Goal: Ask a question

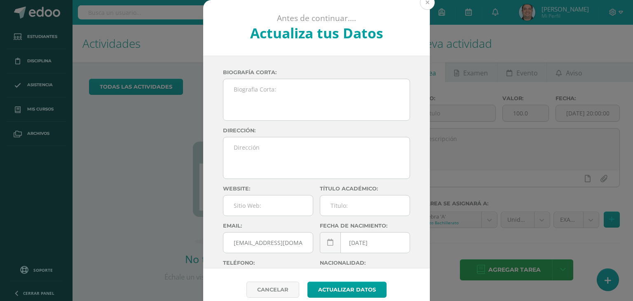
click at [425, 3] on button at bounding box center [427, 2] width 15 height 15
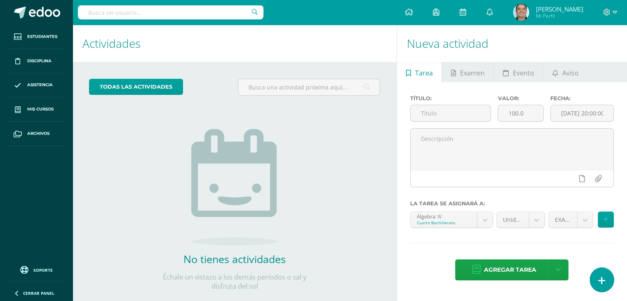
click at [599, 280] on icon at bounding box center [601, 280] width 7 height 9
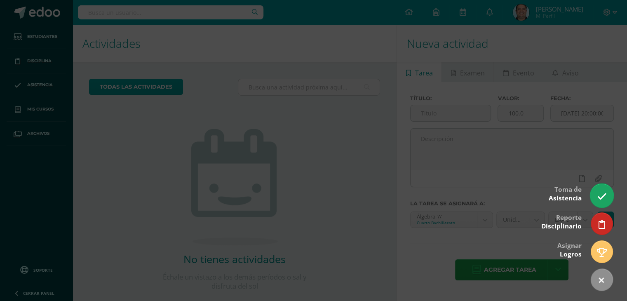
click at [597, 197] on icon at bounding box center [601, 196] width 9 height 9
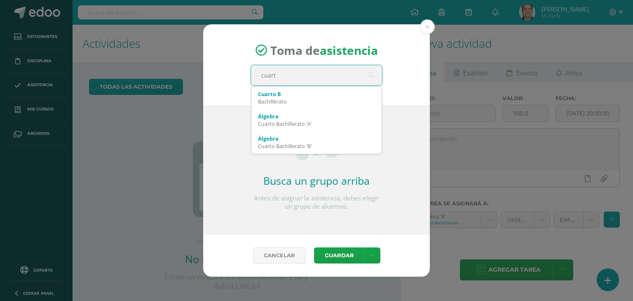
type input "cuarto"
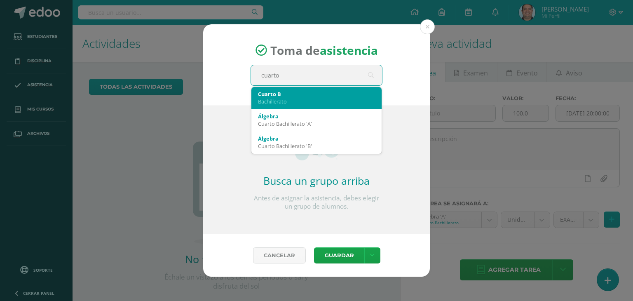
click at [281, 101] on div "Bachillerato" at bounding box center [316, 101] width 117 height 7
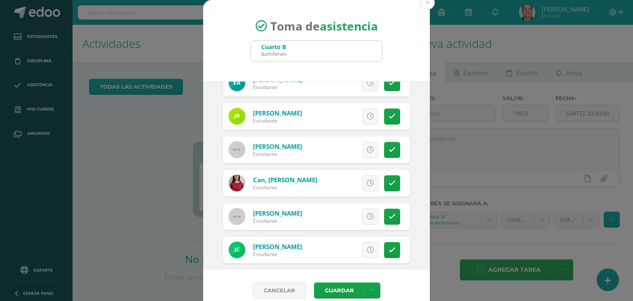
scroll to position [105, 0]
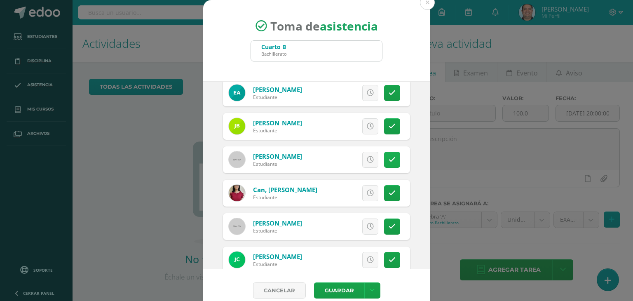
click at [389, 159] on icon at bounding box center [392, 159] width 7 height 7
click at [350, 295] on button "Guardar" at bounding box center [339, 290] width 50 height 16
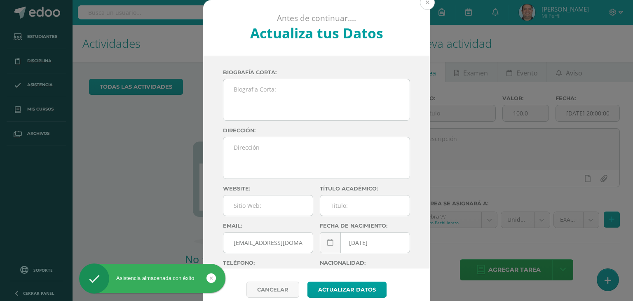
click at [425, 3] on button at bounding box center [427, 2] width 15 height 15
